Goal: Complete application form: Complete application form

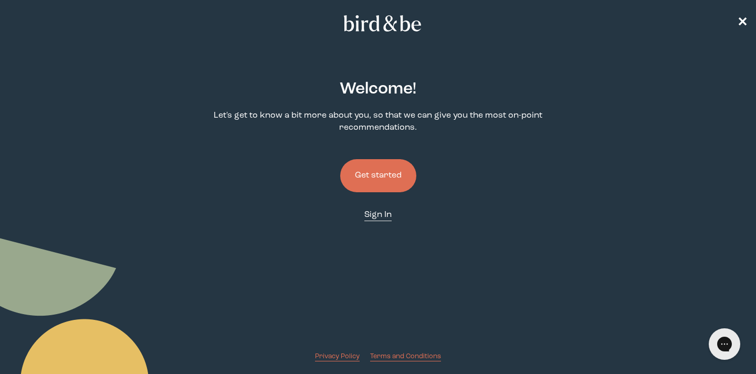
click at [378, 215] on span "Sign In" at bounding box center [377, 215] width 27 height 8
click at [381, 179] on button "Get started" at bounding box center [378, 175] width 76 height 33
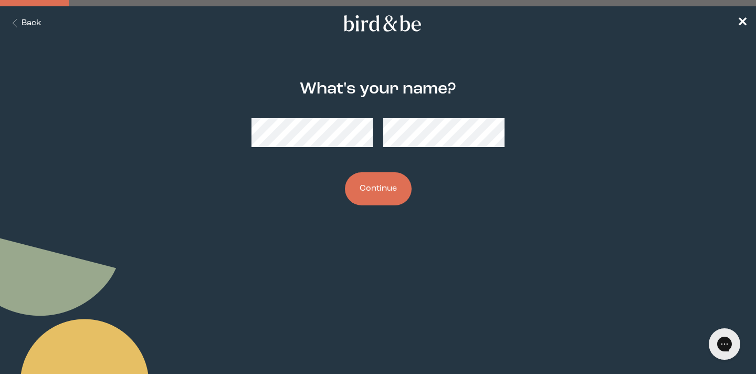
click at [383, 194] on button "Continue" at bounding box center [378, 188] width 67 height 33
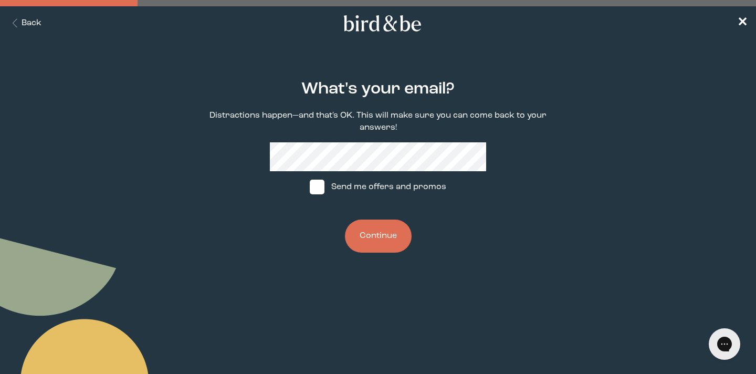
click at [380, 237] on button "Continue" at bounding box center [378, 235] width 67 height 33
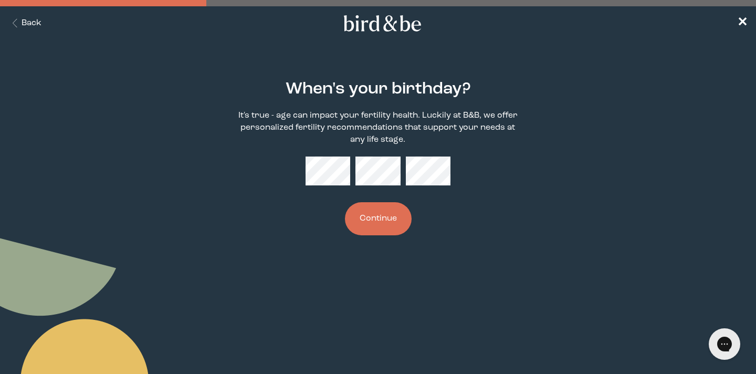
click at [376, 227] on button "Continue" at bounding box center [378, 218] width 67 height 33
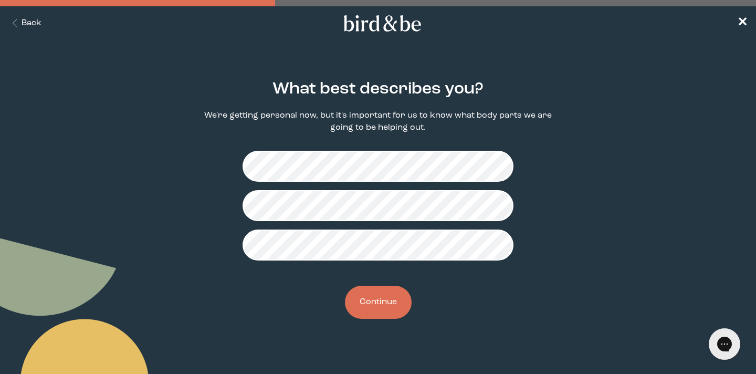
click at [377, 306] on button "Continue" at bounding box center [378, 302] width 67 height 33
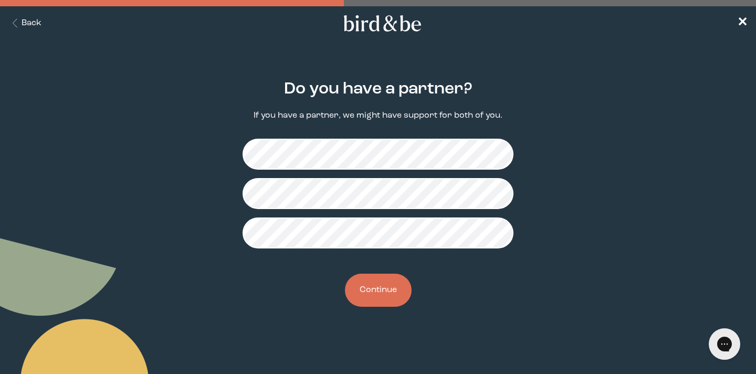
click at [377, 297] on button "Continue" at bounding box center [378, 290] width 67 height 33
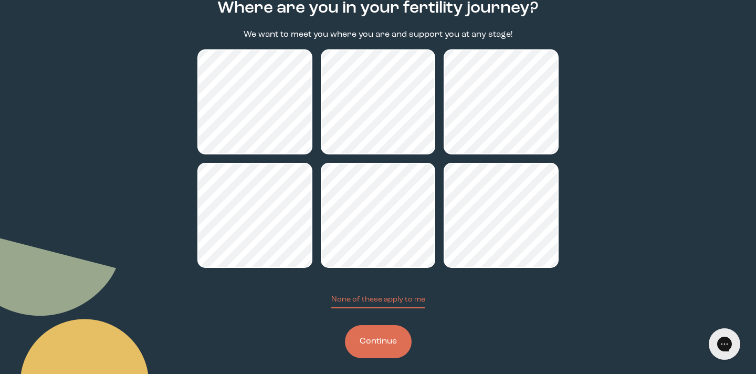
scroll to position [84, 0]
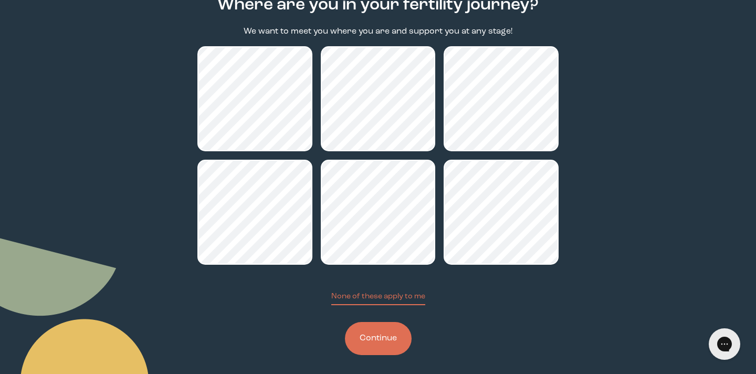
click at [375, 343] on button "Continue" at bounding box center [378, 338] width 67 height 33
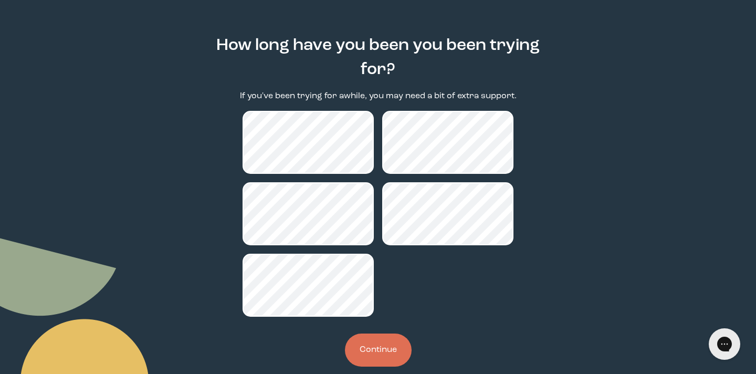
scroll to position [51, 0]
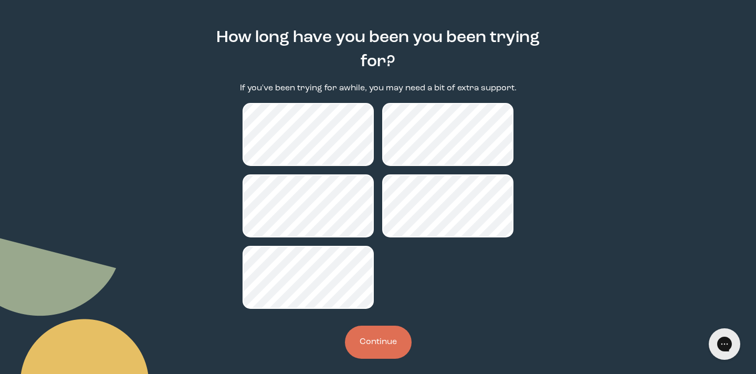
click at [384, 350] on button "Continue" at bounding box center [378, 342] width 67 height 33
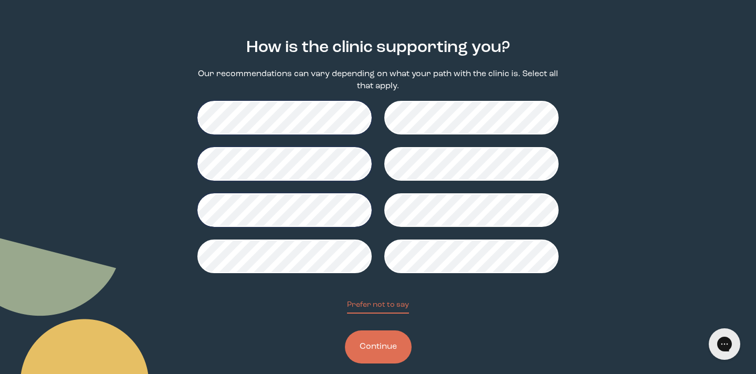
scroll to position [57, 0]
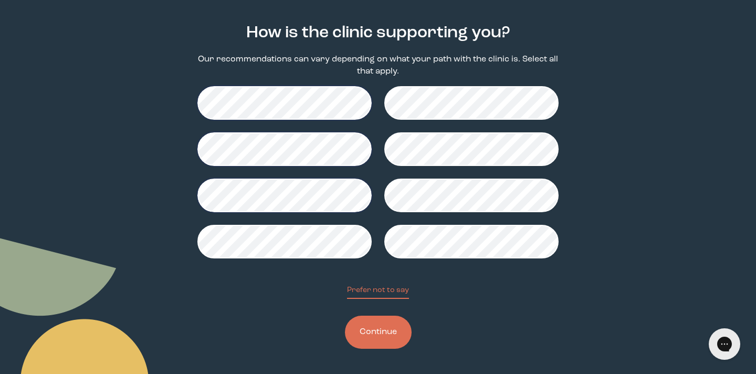
click at [378, 337] on button "Continue" at bounding box center [378, 332] width 67 height 33
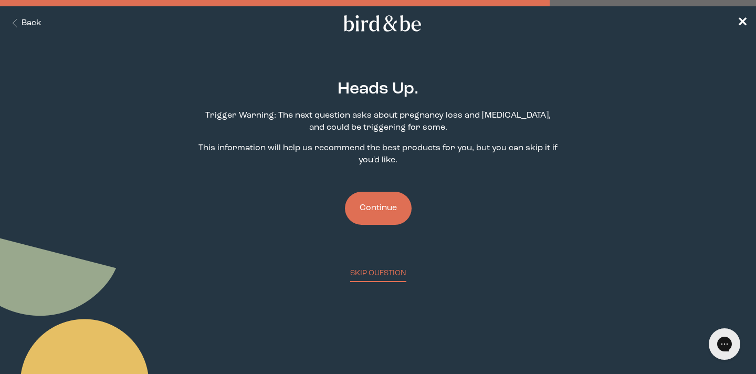
click at [394, 212] on button "Continue" at bounding box center [378, 208] width 67 height 33
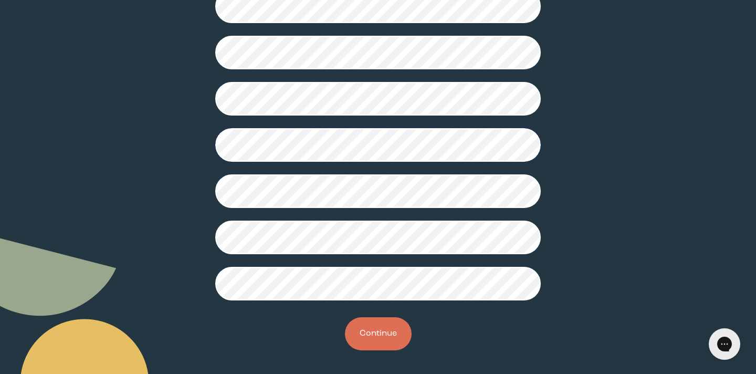
scroll to position [283, 0]
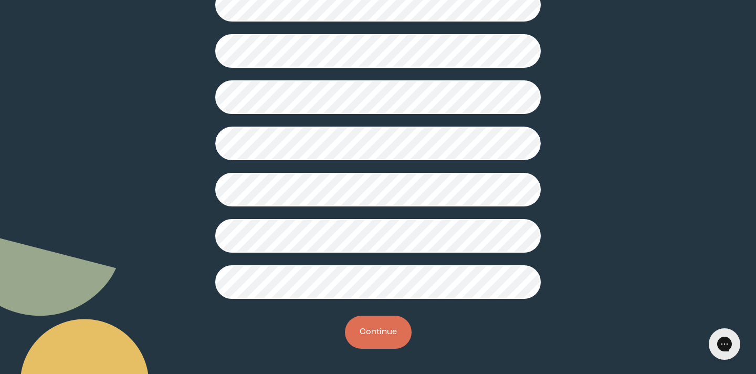
click at [369, 330] on button "Continue" at bounding box center [378, 332] width 67 height 33
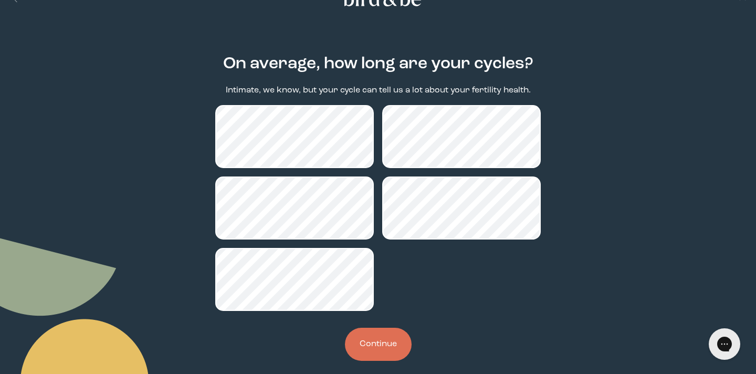
scroll to position [26, 0]
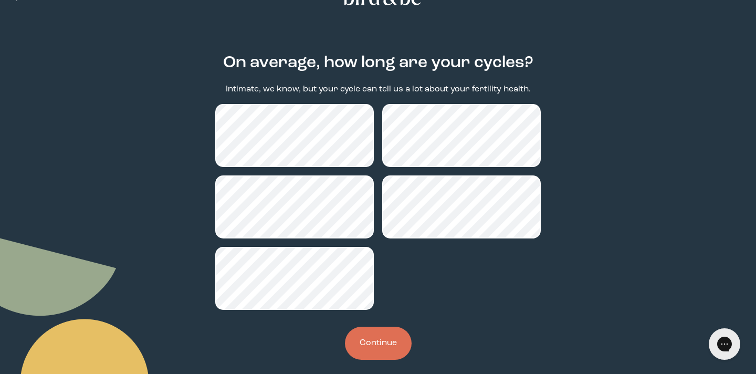
click at [382, 343] on button "Continue" at bounding box center [378, 343] width 67 height 33
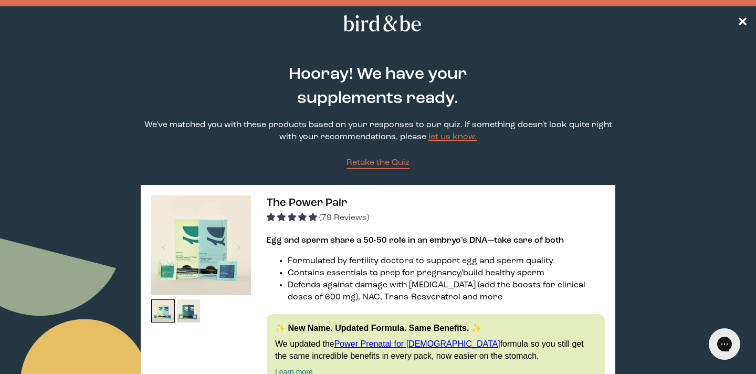
click at [407, 25] on icon at bounding box center [382, 23] width 82 height 16
